Goal: Task Accomplishment & Management: Manage account settings

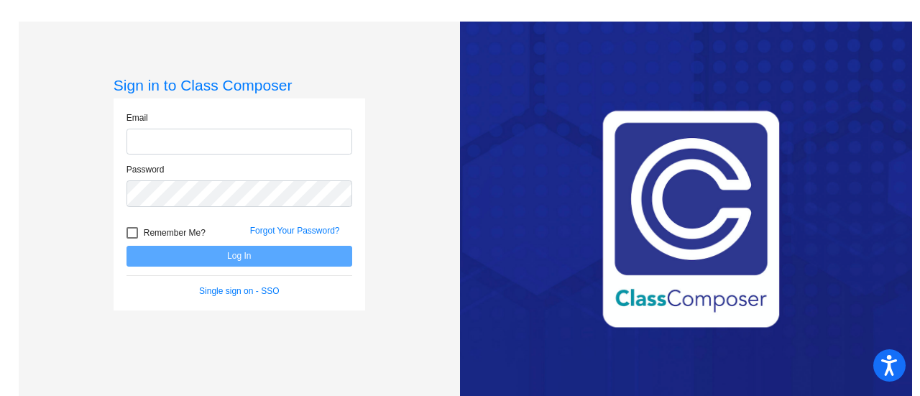
type input "[EMAIL_ADDRESS][DOMAIN_NAME]"
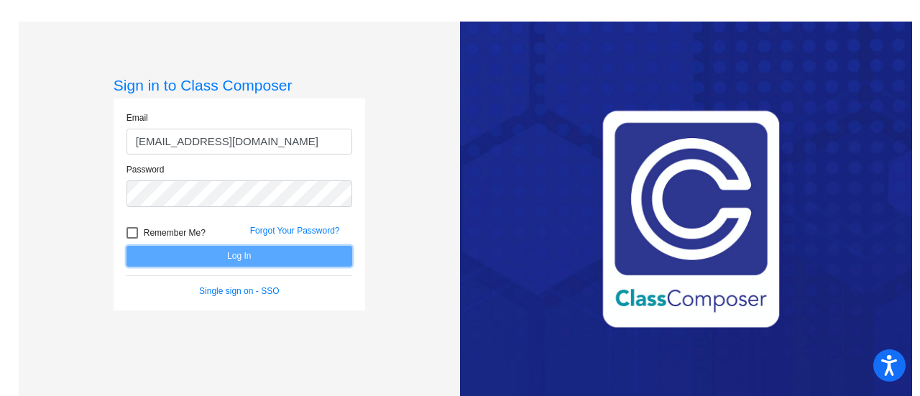
click at [209, 260] on button "Log In" at bounding box center [240, 256] width 226 height 21
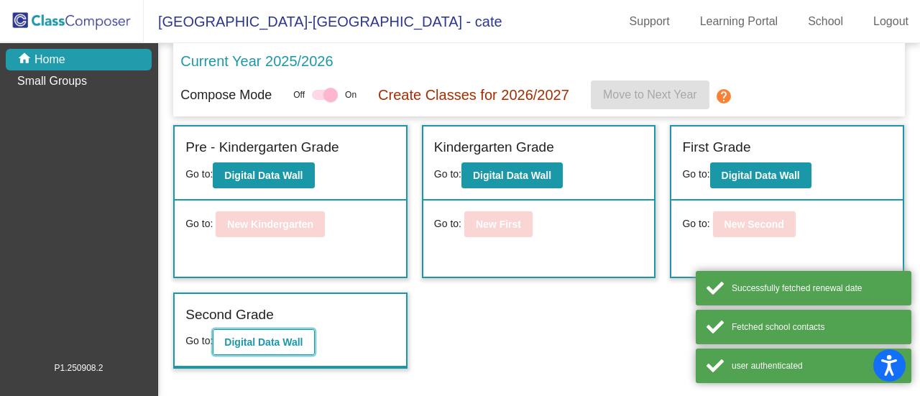
click at [259, 333] on button "Digital Data Wall" at bounding box center [263, 342] width 101 height 26
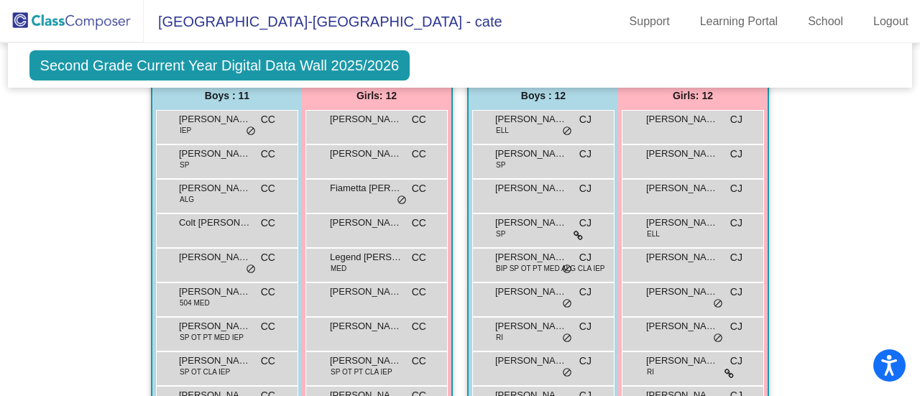
scroll to position [552, 0]
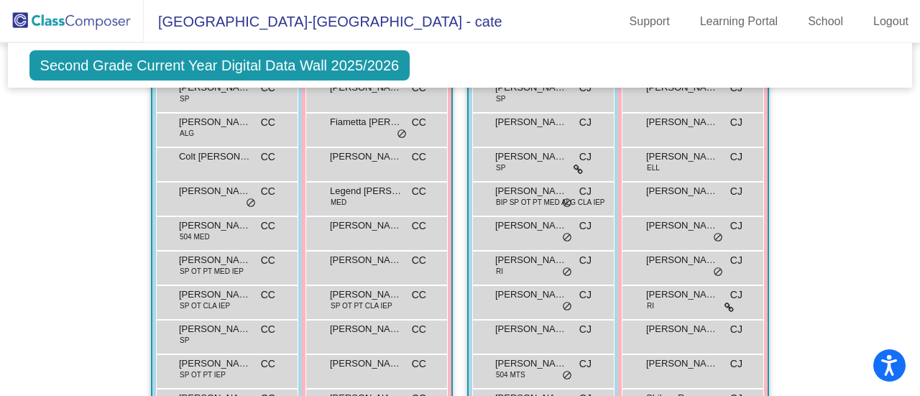
scroll to position [620, 0]
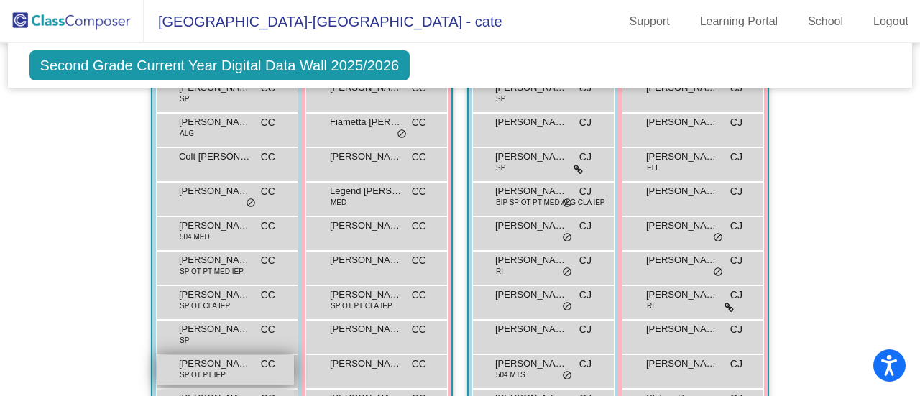
click at [211, 357] on span "[PERSON_NAME]" at bounding box center [215, 364] width 72 height 14
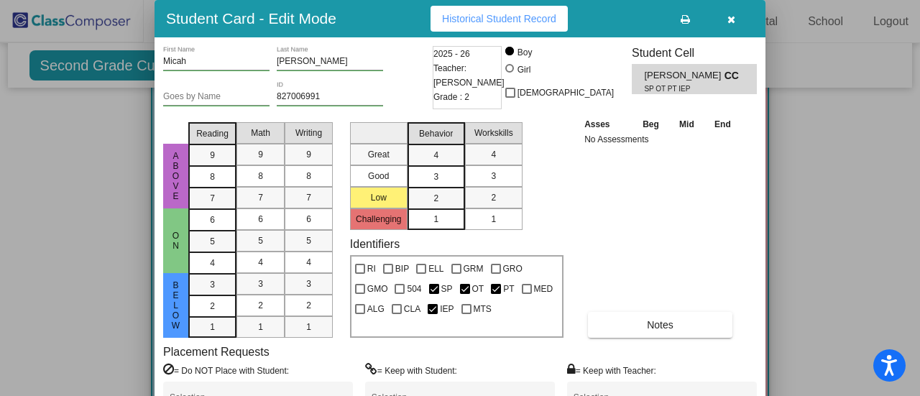
click at [308, 63] on input "[PERSON_NAME]" at bounding box center [330, 62] width 106 height 10
click at [344, 63] on input "[PERSON_NAME]" at bounding box center [330, 62] width 106 height 10
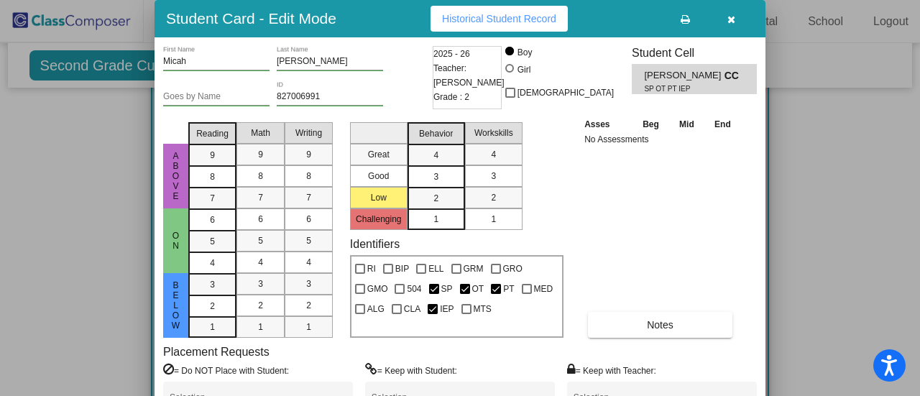
click at [368, 17] on div "Student Card - Edit Mode Historical Student Record" at bounding box center [460, 18] width 611 height 37
